Goal: Information Seeking & Learning: Stay updated

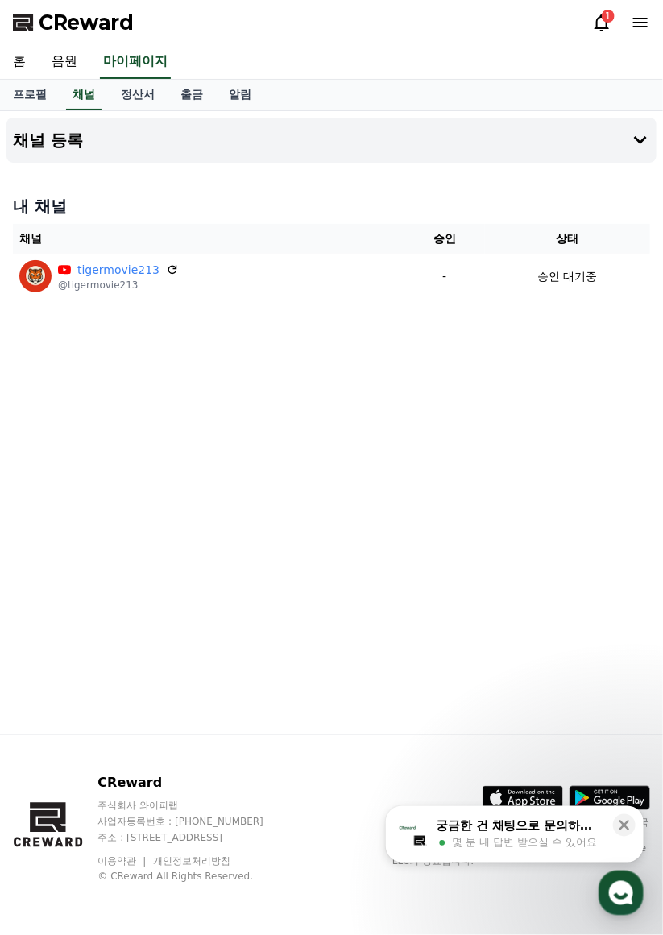
click at [610, 16] on div "1" at bounding box center [607, 16] width 13 height 13
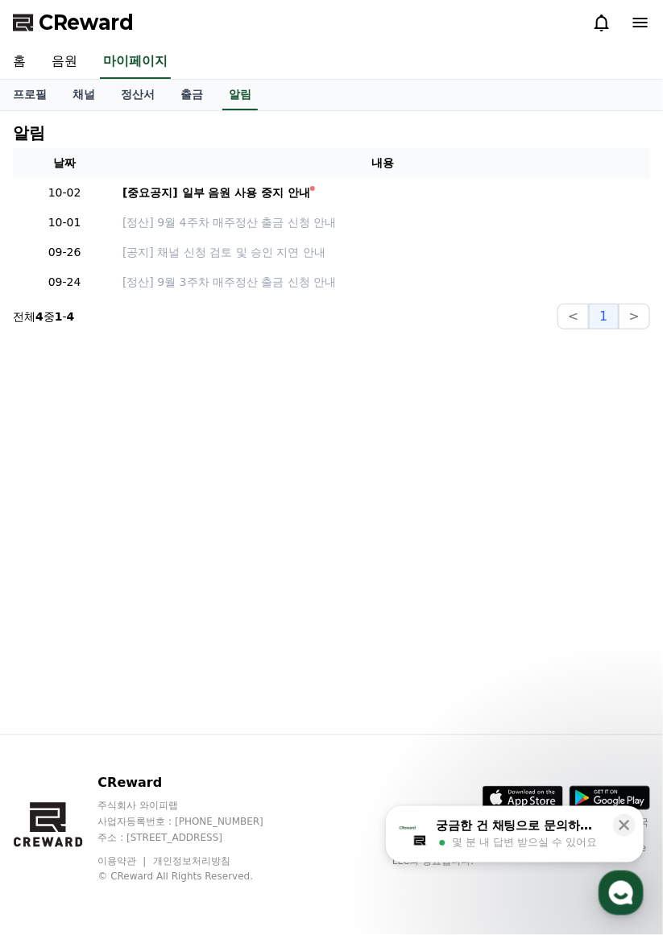
click at [175, 190] on div "[중요공지] 일부 음원 사용 중지 안내" at bounding box center [216, 192] width 188 height 17
